Goal: Check status: Check status

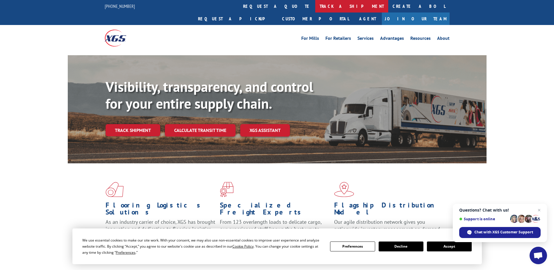
click at [315, 4] on link "track a shipment" at bounding box center [351, 6] width 73 height 13
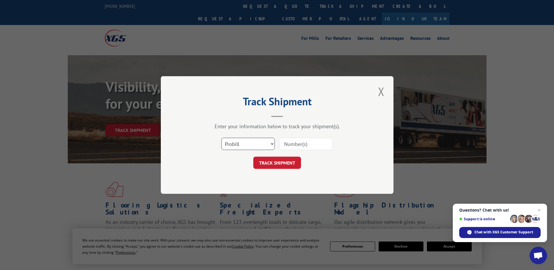
click at [271, 144] on select "Select category... Probill BOL PO" at bounding box center [247, 144] width 53 height 12
select select "bol"
click at [221, 138] on select "Select category... Probill BOL PO" at bounding box center [247, 144] width 53 height 12
click at [292, 144] on input at bounding box center [305, 144] width 53 height 12
paste input "17386210"
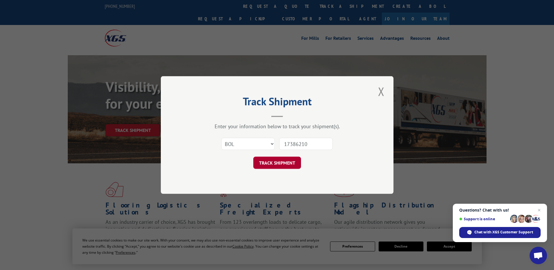
type input "17386210"
click at [287, 159] on button "TRACK SHIPMENT" at bounding box center [277, 163] width 48 height 12
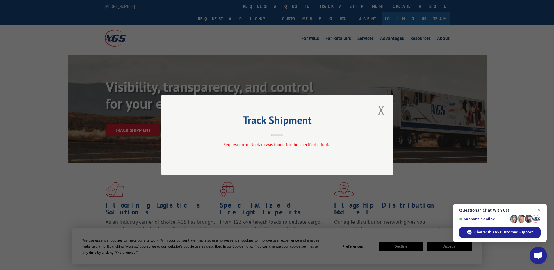
click at [275, 133] on header "Track Shipment" at bounding box center [277, 126] width 174 height 20
click at [287, 135] on header "Track Shipment" at bounding box center [277, 126] width 174 height 20
drag, startPoint x: 290, startPoint y: 129, endPoint x: 341, endPoint y: 120, distance: 51.8
click at [305, 128] on header "Track Shipment" at bounding box center [277, 126] width 174 height 20
click at [383, 109] on button "Close modal" at bounding box center [381, 110] width 10 height 16
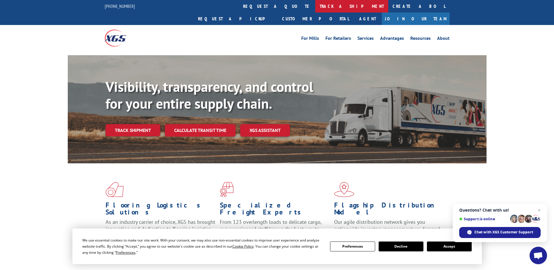
click at [315, 6] on link "track a shipment" at bounding box center [351, 6] width 73 height 13
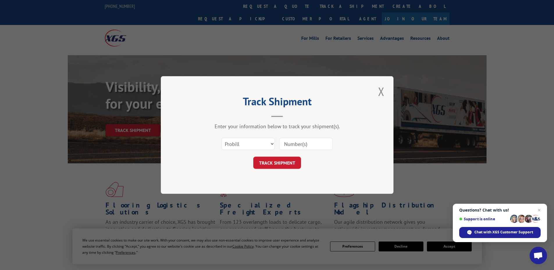
click at [290, 144] on input at bounding box center [305, 144] width 53 height 12
paste input "17386210"
type input "17386210"
click at [286, 163] on button "TRACK SHIPMENT" at bounding box center [277, 163] width 48 height 12
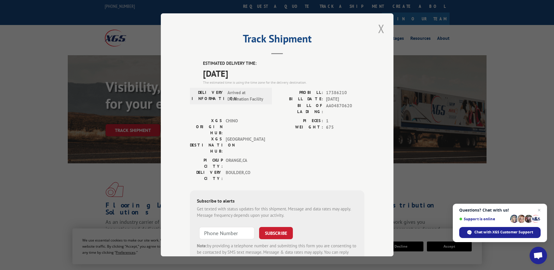
click at [379, 31] on button "Close modal" at bounding box center [381, 29] width 10 height 16
